Goal: Transaction & Acquisition: Purchase product/service

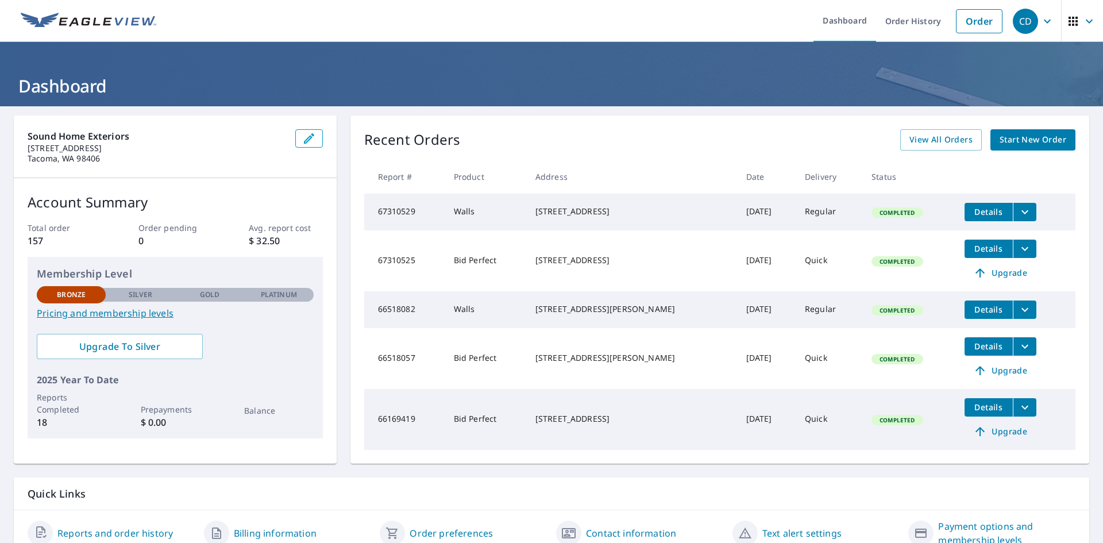
click at [737, 177] on th "Date" at bounding box center [766, 177] width 59 height 34
click at [934, 139] on span "View All Orders" at bounding box center [940, 140] width 63 height 14
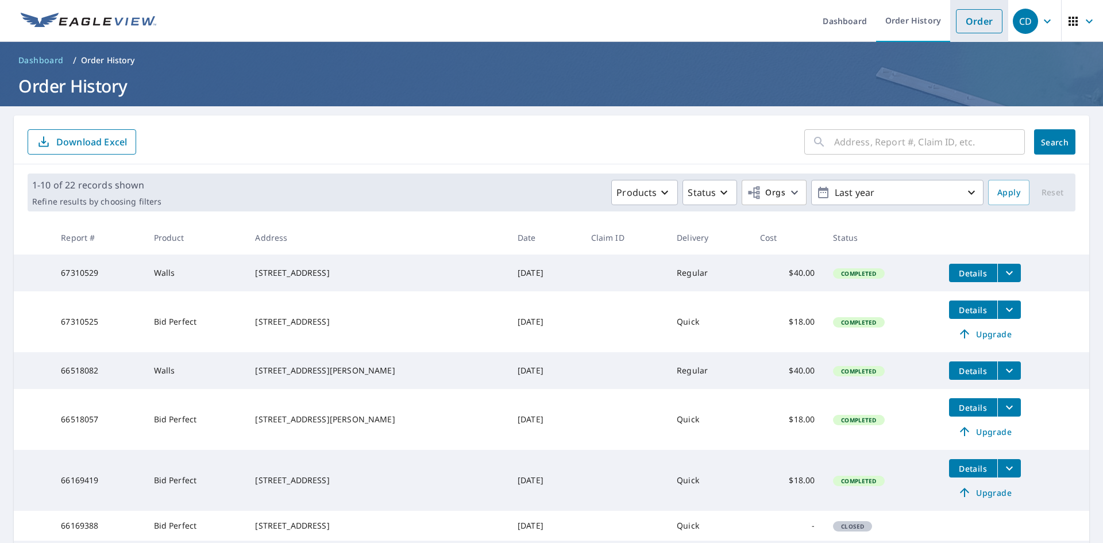
click at [961, 23] on link "Order" at bounding box center [979, 21] width 47 height 24
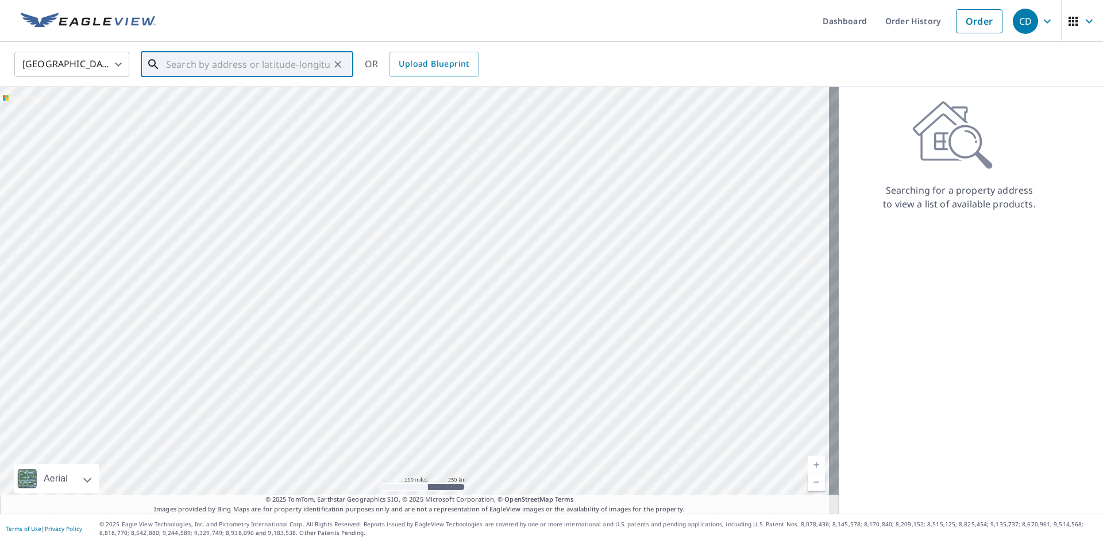
paste input "[STREET_ADDRESS]"
click at [224, 110] on p "[GEOGRAPHIC_DATA]" at bounding box center [254, 110] width 180 height 11
type input "[STREET_ADDRESS]"
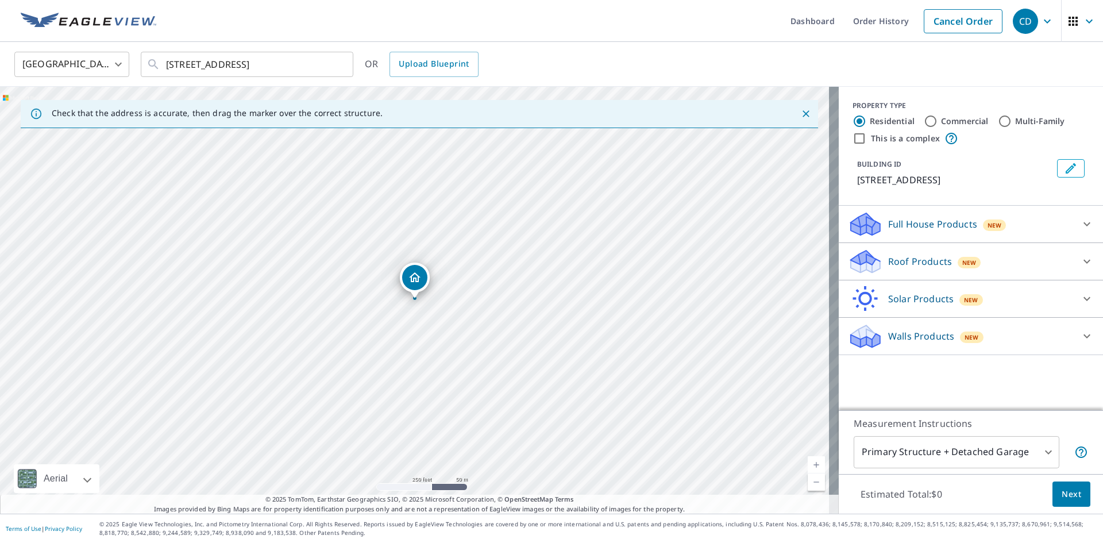
click at [934, 343] on p "Walls Products" at bounding box center [921, 336] width 66 height 14
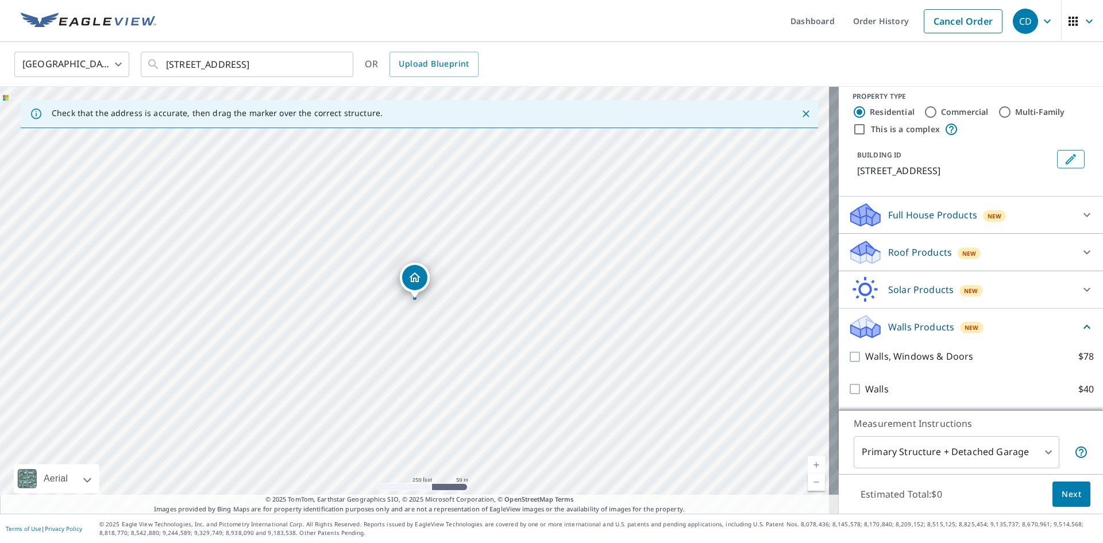
scroll to position [23, 0]
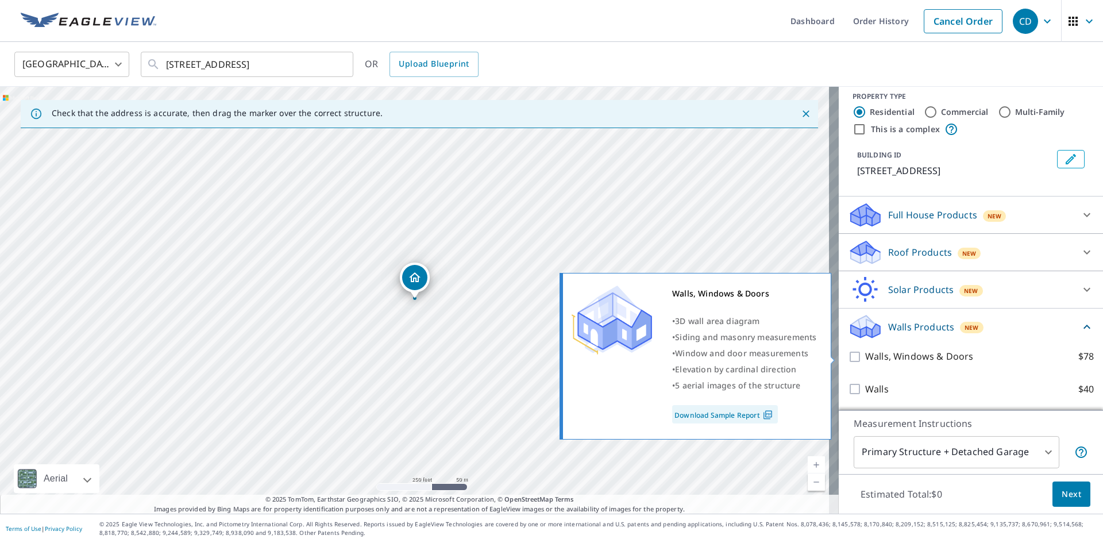
click at [918, 357] on p "Walls, Windows & Doors" at bounding box center [919, 356] width 108 height 14
click at [865, 357] on input "Walls, Windows & Doors $78" at bounding box center [856, 357] width 17 height 14
checkbox input "true"
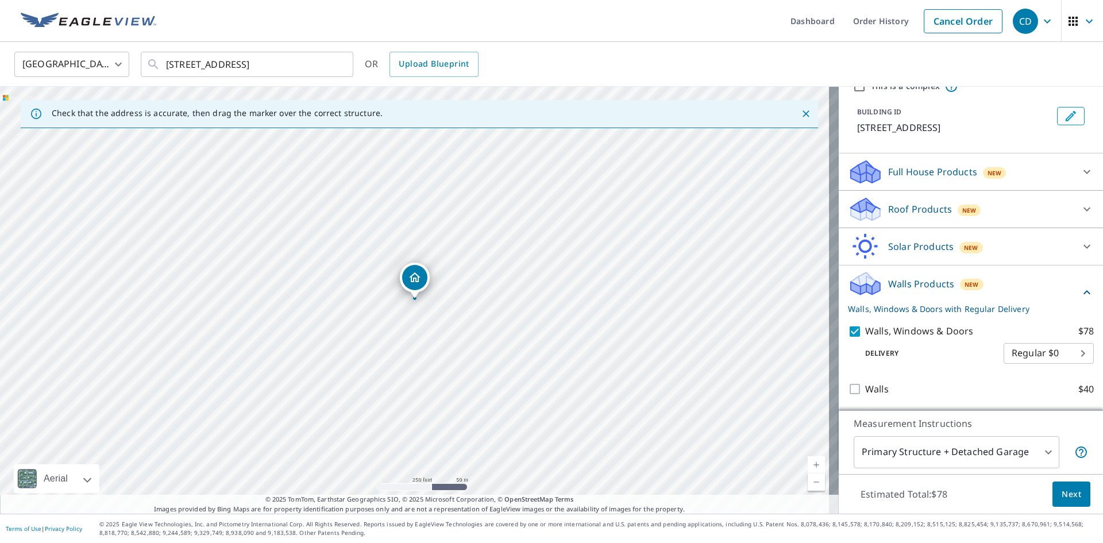
scroll to position [66, 0]
click at [1041, 447] on body "CD CD Dashboard Order History Cancel Order CD United States [GEOGRAPHIC_DATA] ​…" at bounding box center [551, 271] width 1103 height 543
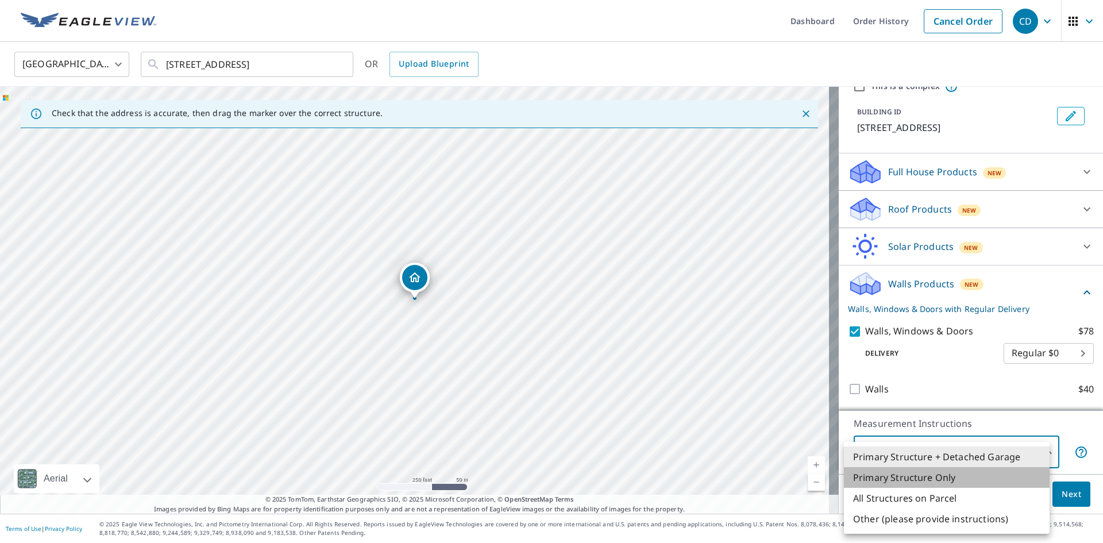
click at [936, 480] on li "Primary Structure Only" at bounding box center [947, 477] width 206 height 21
type input "2"
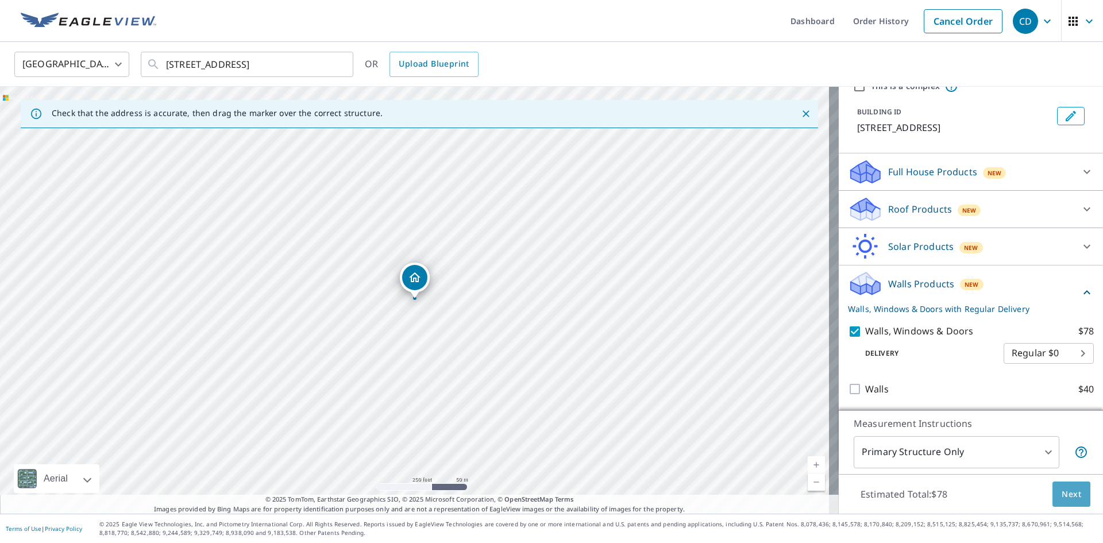
click at [1061, 498] on span "Next" at bounding box center [1071, 494] width 20 height 14
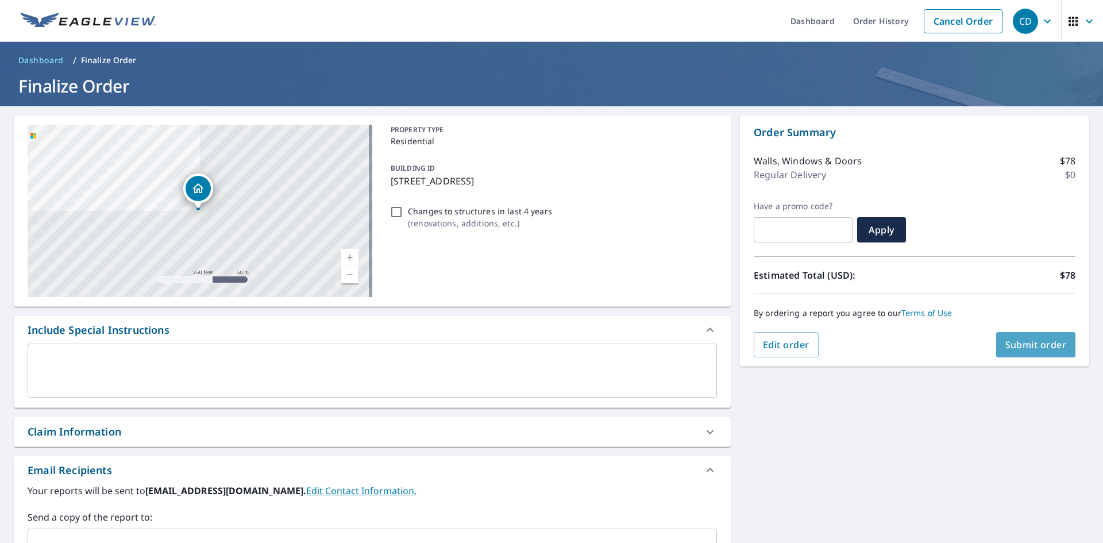
click at [1011, 342] on span "Submit order" at bounding box center [1035, 344] width 61 height 13
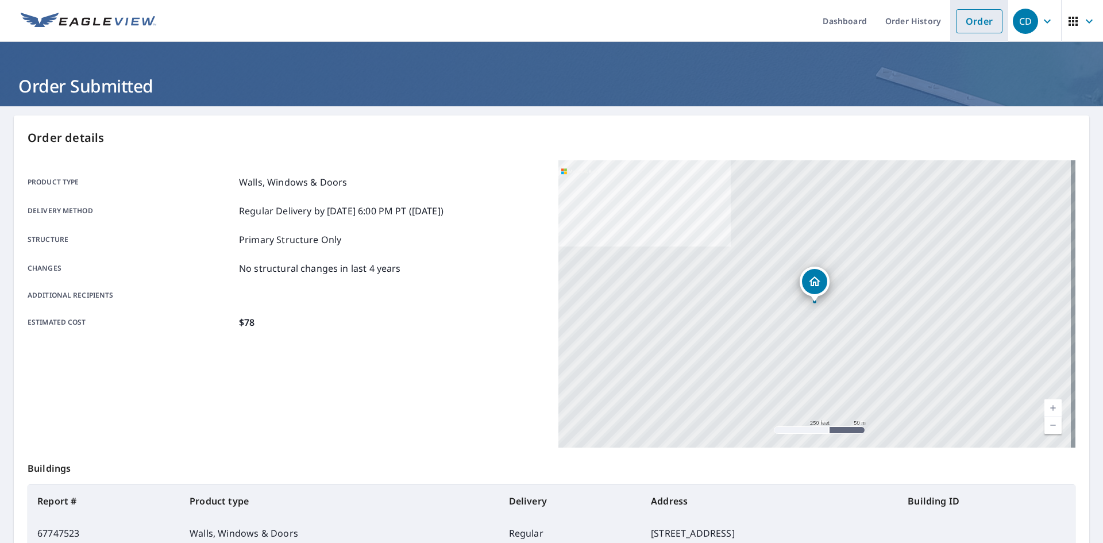
click at [975, 21] on link "Order" at bounding box center [979, 21] width 47 height 24
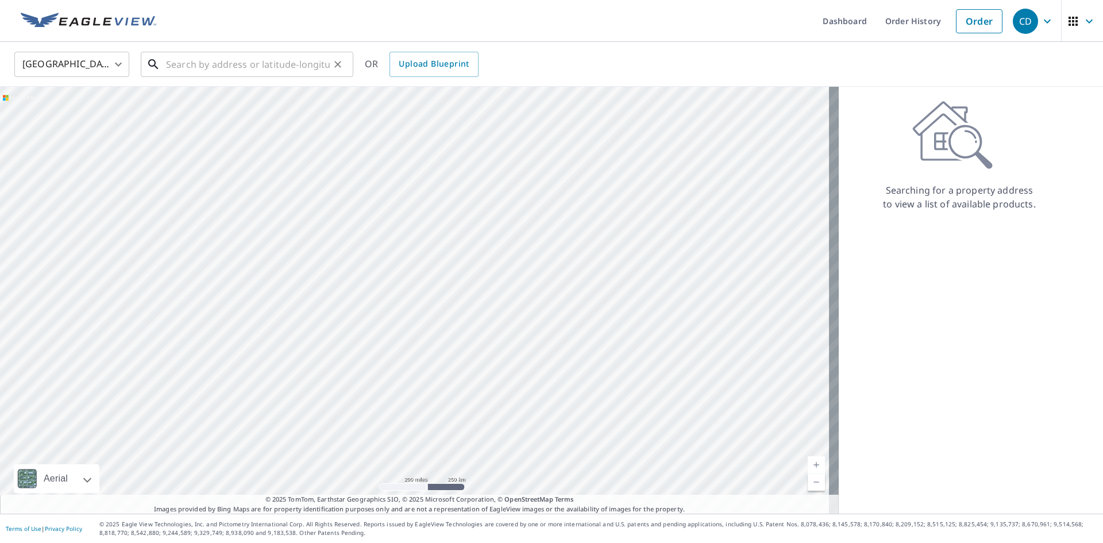
click at [272, 56] on input "text" at bounding box center [248, 64] width 164 height 32
paste input "[STREET_ADDRESS][PERSON_NAME]"
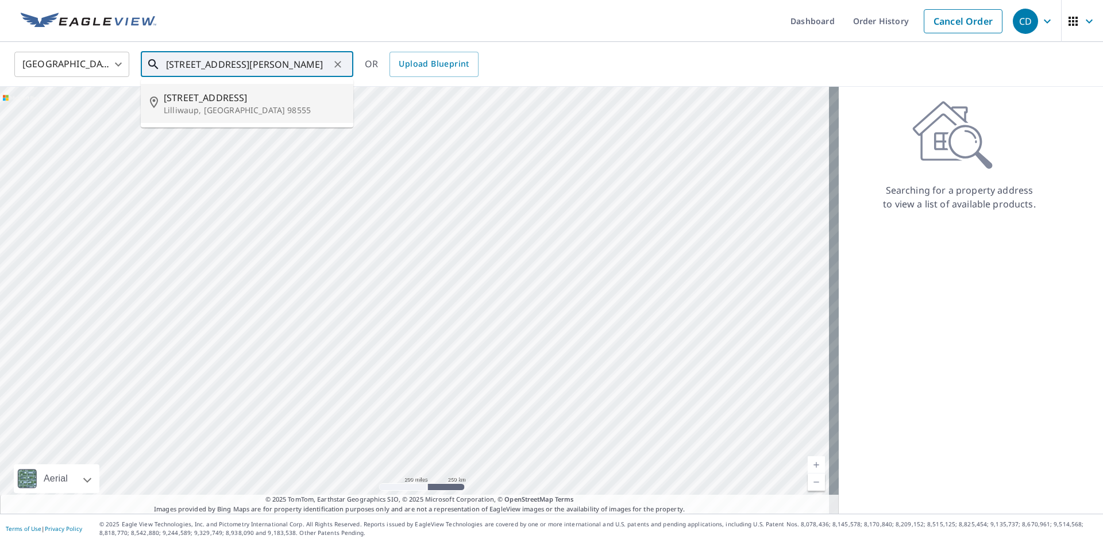
click at [236, 111] on p "Lilliwaup, [GEOGRAPHIC_DATA] 98555" at bounding box center [254, 110] width 180 height 11
type input "[STREET_ADDRESS][PERSON_NAME]"
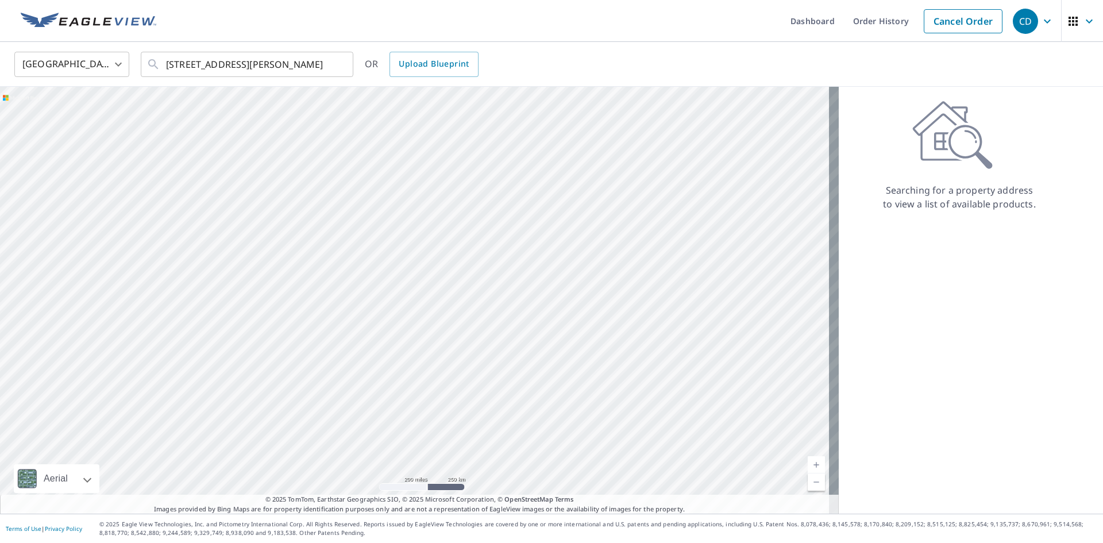
scroll to position [0, 0]
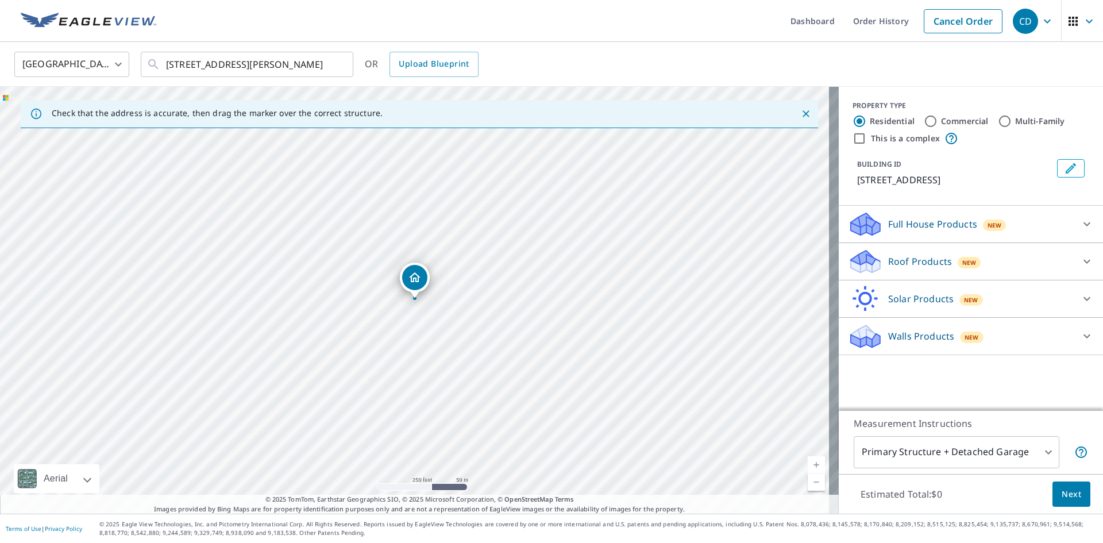
click at [810, 467] on link "Current Level 17, Zoom In" at bounding box center [816, 464] width 17 height 17
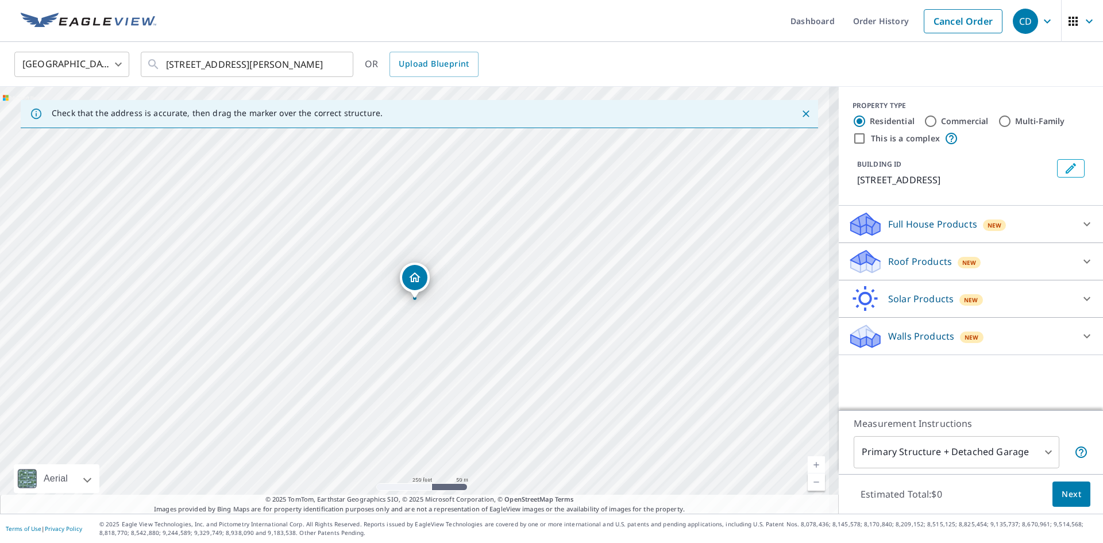
click at [810, 467] on link "Current Level 17, Zoom In" at bounding box center [816, 464] width 17 height 17
click at [810, 467] on link "Current Level 18, Zoom In" at bounding box center [816, 464] width 17 height 17
click at [810, 467] on link "Current Level 19, Zoom In Disabled" at bounding box center [816, 464] width 17 height 17
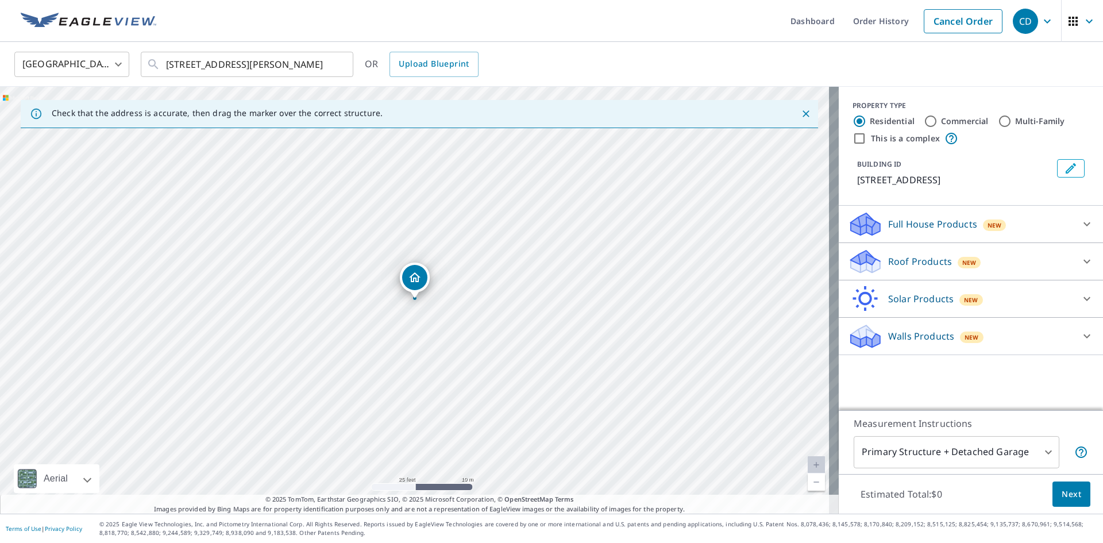
click at [951, 268] on div "Roof Products New" at bounding box center [960, 261] width 225 height 27
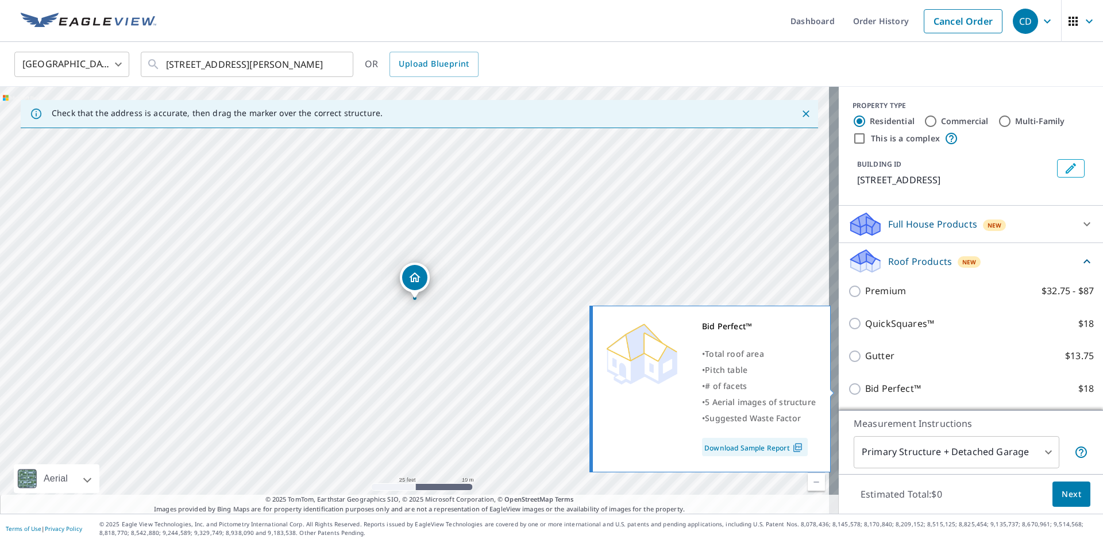
click at [878, 383] on p "Bid Perfect™" at bounding box center [893, 388] width 56 height 14
click at [865, 383] on input "Bid Perfect™ $18" at bounding box center [856, 389] width 17 height 14
checkbox input "true"
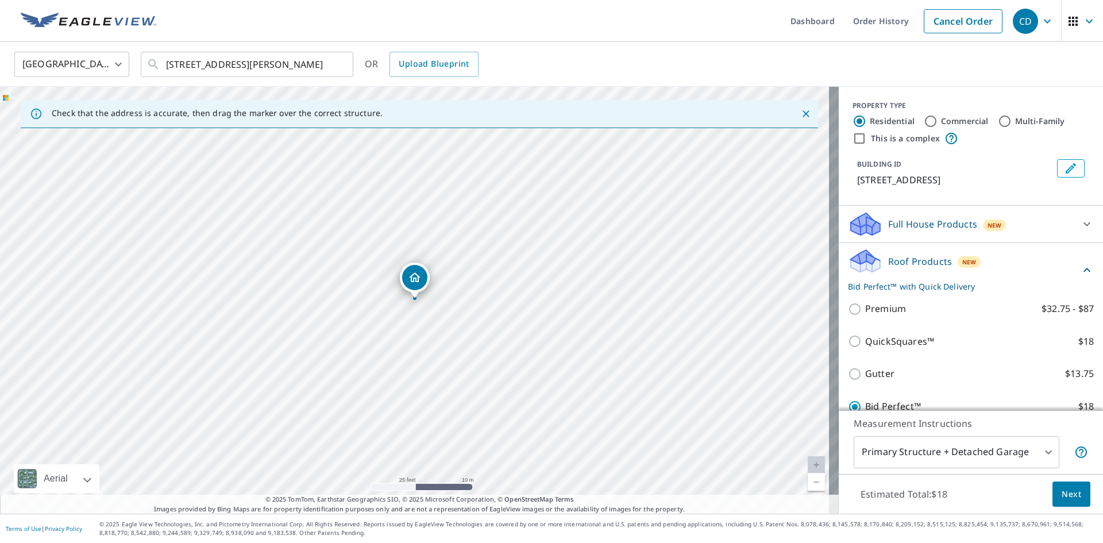
click at [1061, 495] on span "Next" at bounding box center [1071, 494] width 20 height 14
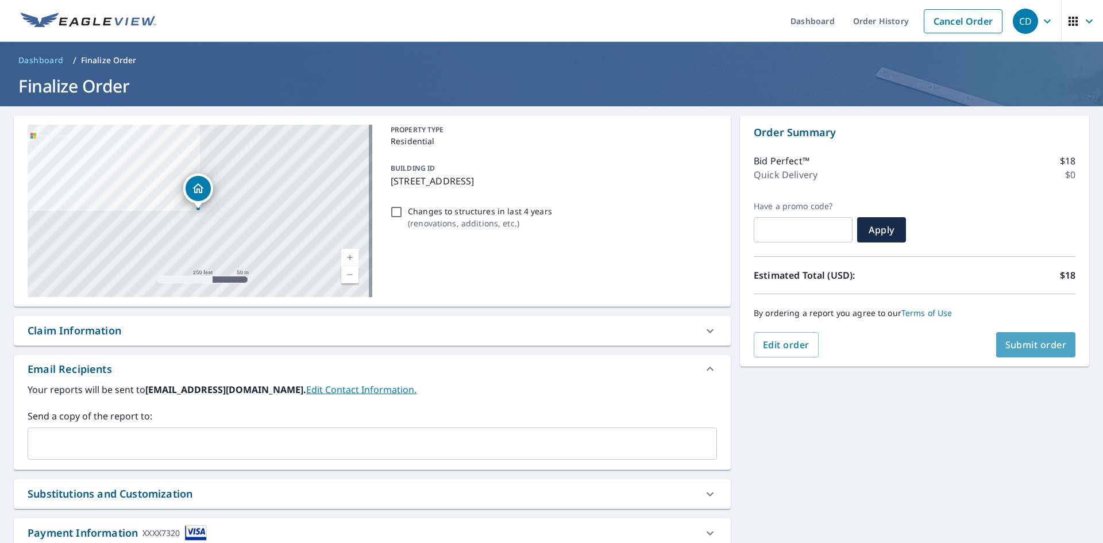
click at [1018, 343] on span "Submit order" at bounding box center [1035, 344] width 61 height 13
